Goal: Transaction & Acquisition: Purchase product/service

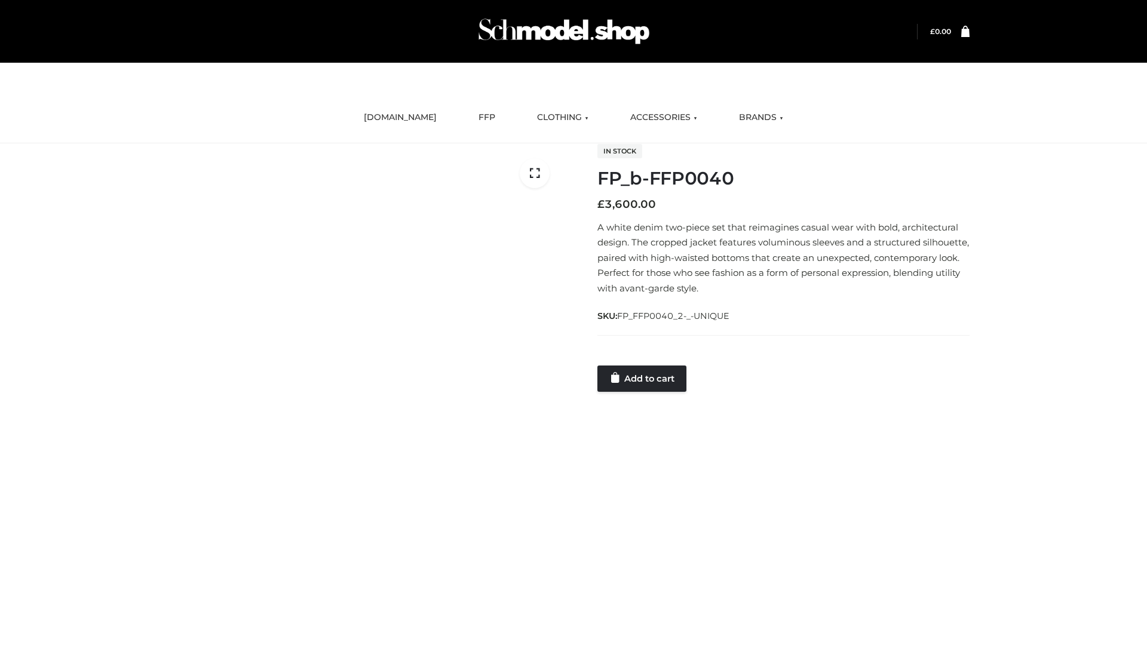
click at [643, 378] on link "Add to cart" at bounding box center [642, 379] width 89 height 26
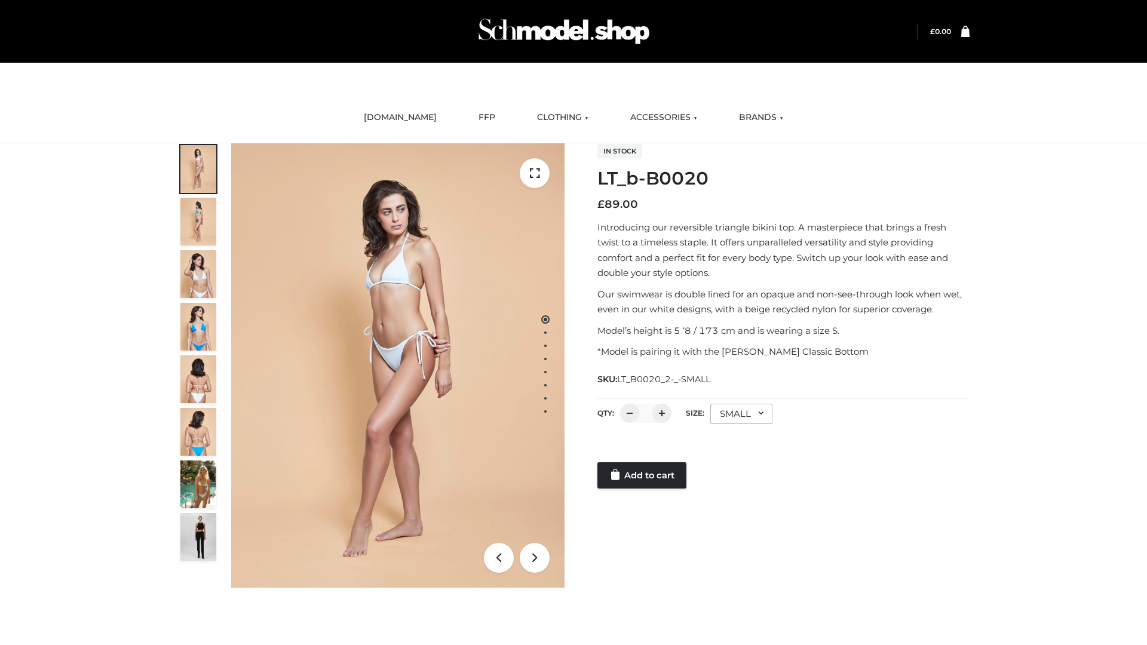
click at [643, 476] on link "Add to cart" at bounding box center [642, 475] width 89 height 26
